Goal: Use online tool/utility: Utilize a website feature to perform a specific function

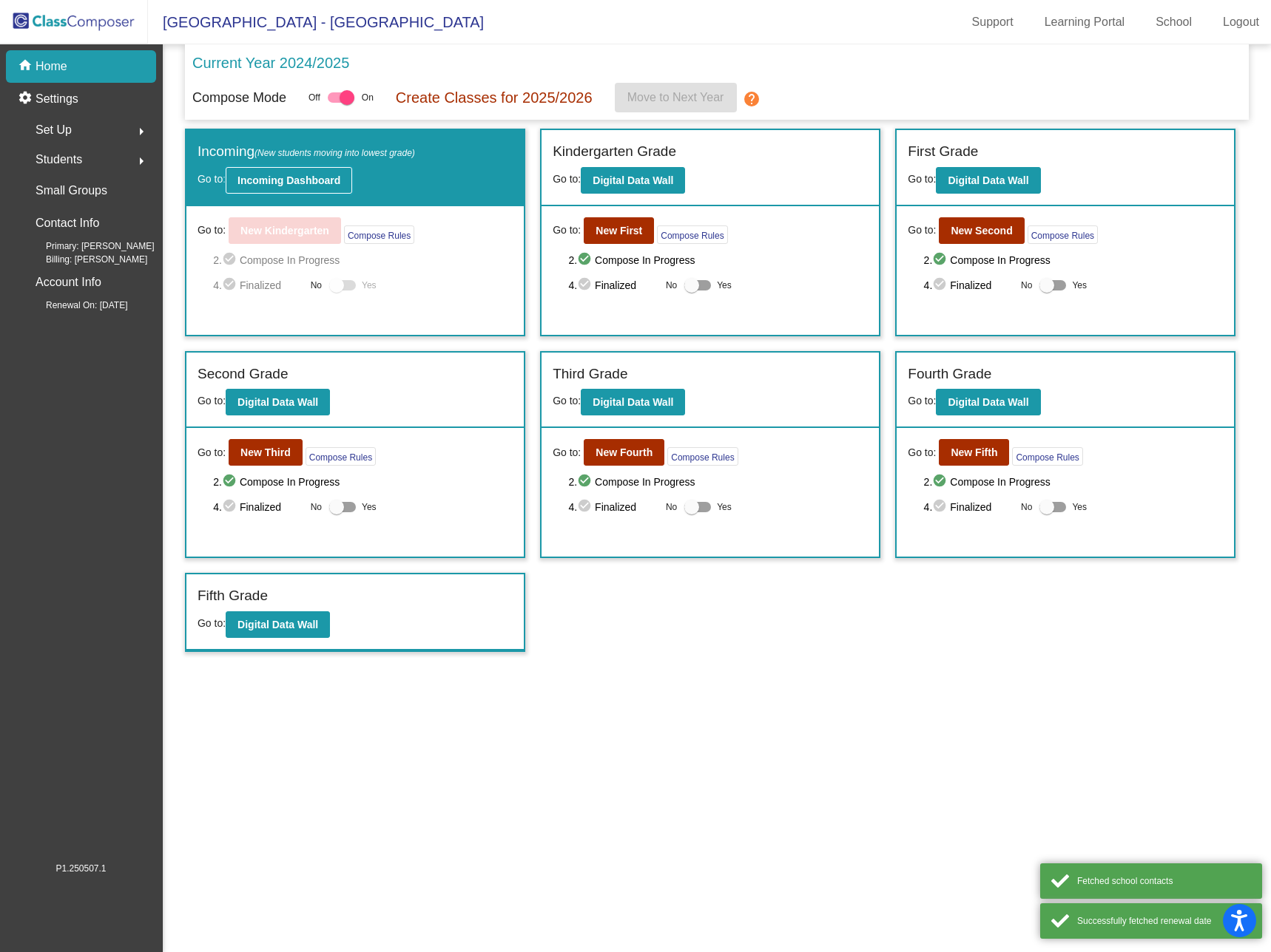
click at [264, 180] on b "Incoming Dashboard" at bounding box center [289, 180] width 103 height 12
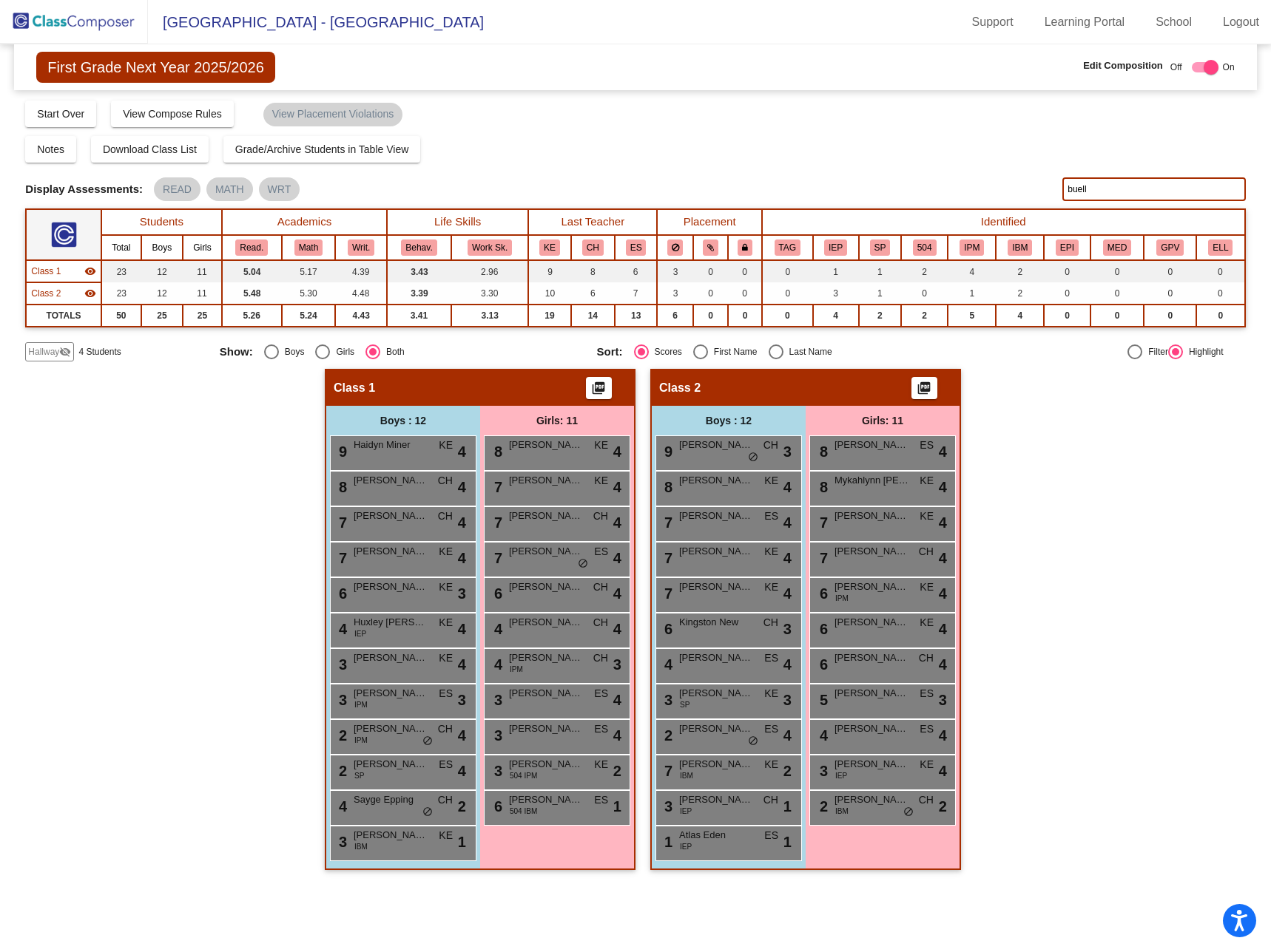
click at [86, 16] on img at bounding box center [74, 22] width 148 height 44
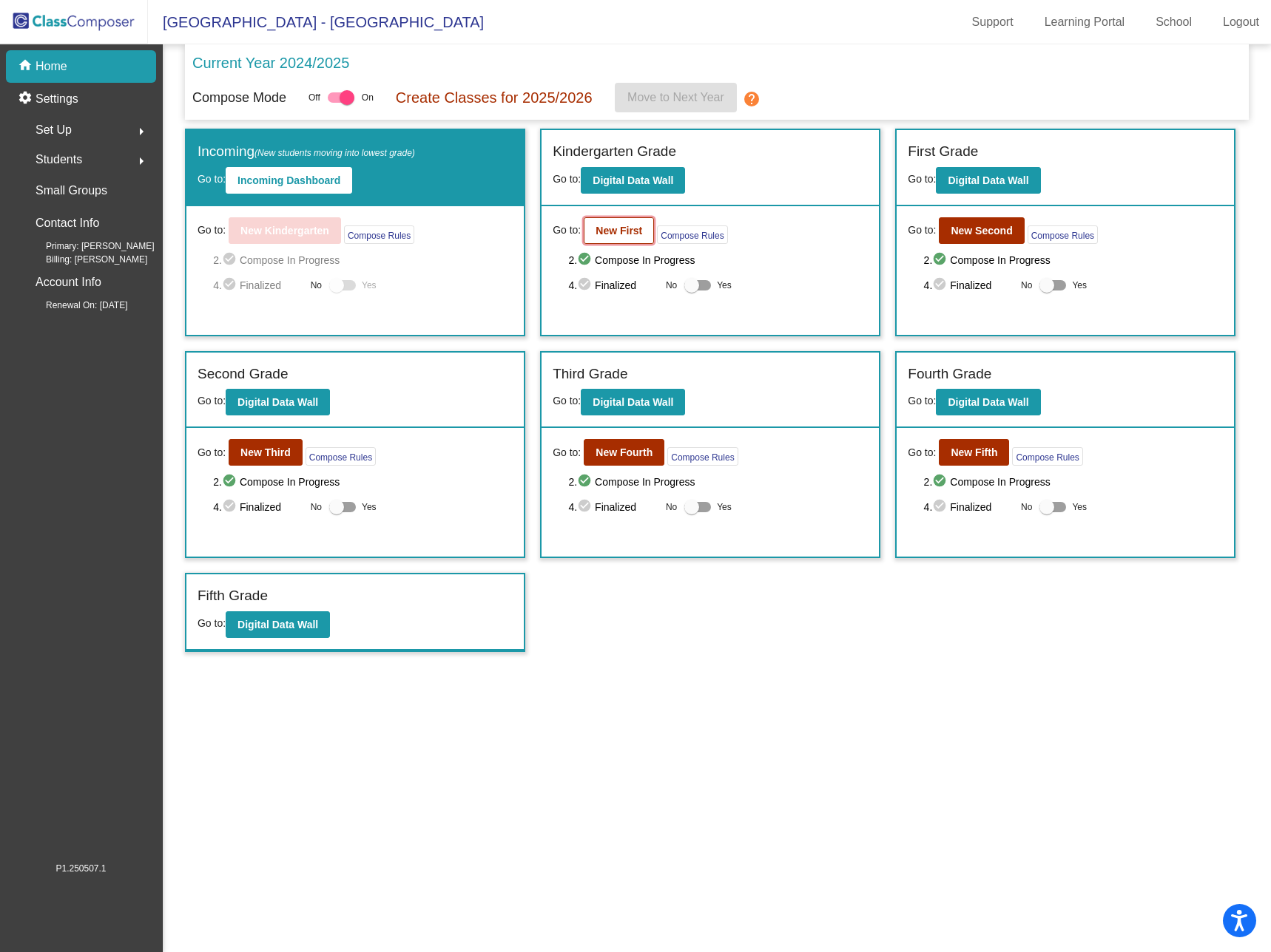
click at [617, 231] on b "New First" at bounding box center [619, 231] width 46 height 12
